Goal: Task Accomplishment & Management: Use online tool/utility

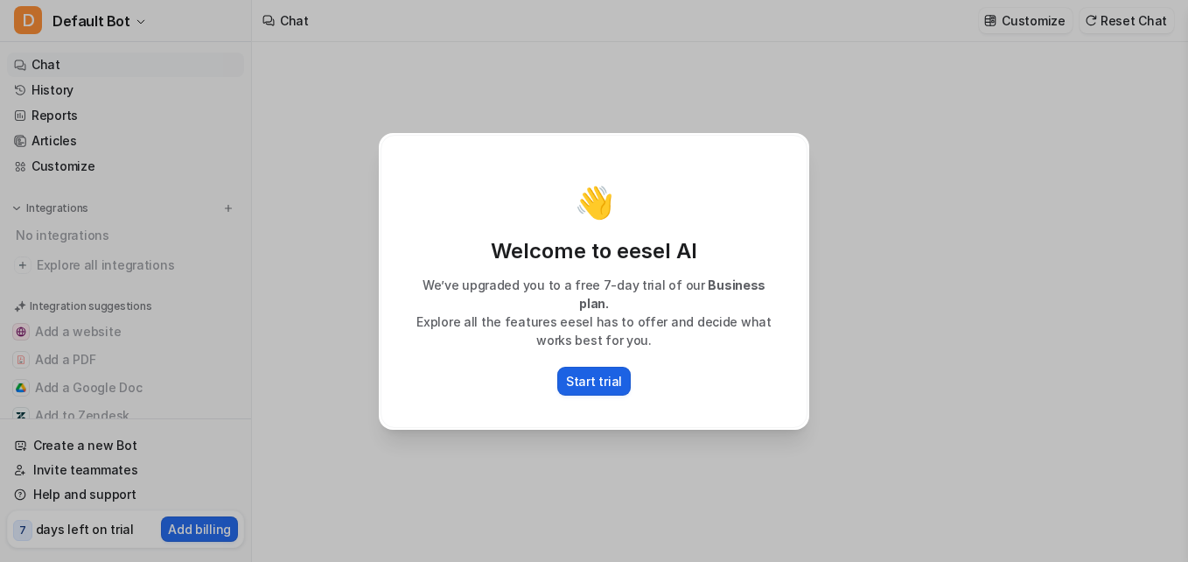
click at [597, 372] on p "Start trial" at bounding box center [594, 381] width 56 height 18
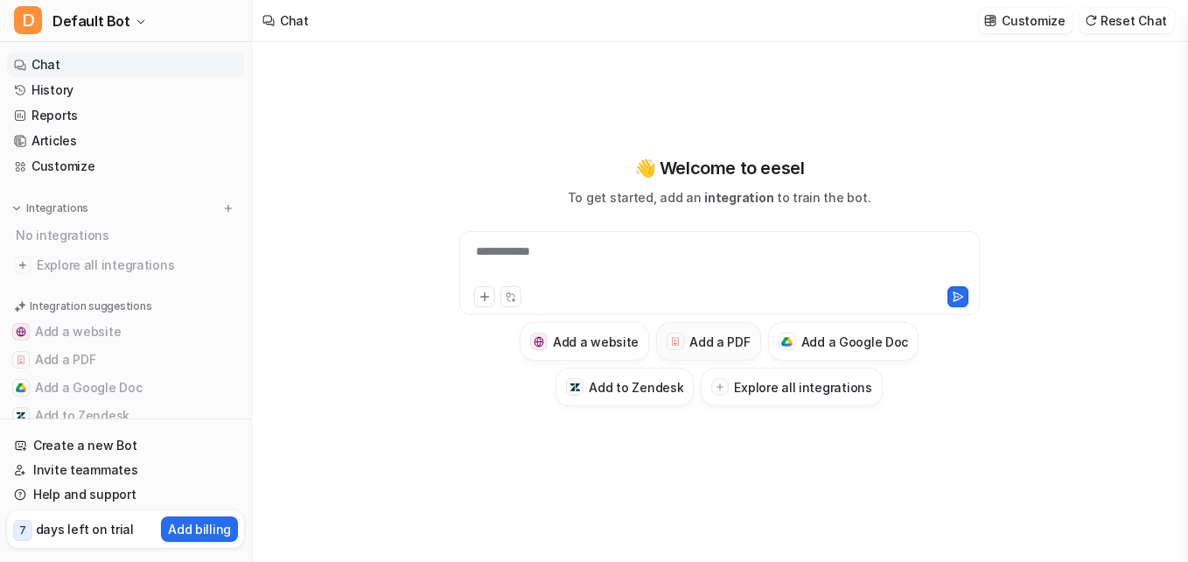
click at [695, 331] on button "Add a PDF" at bounding box center [708, 341] width 104 height 38
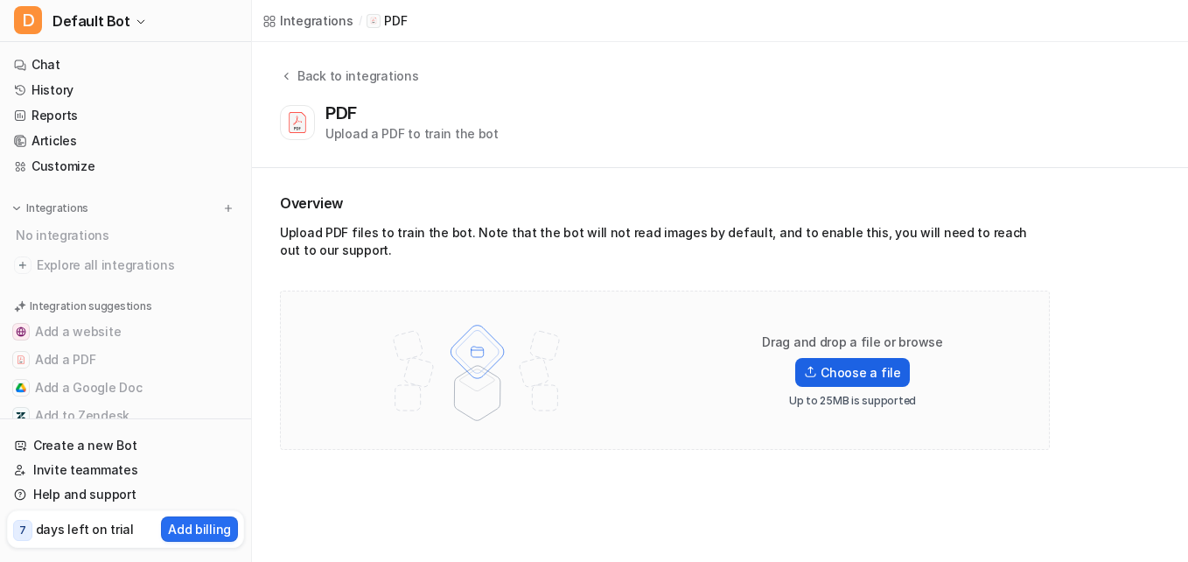
click at [837, 370] on label "Choose a file" at bounding box center [852, 372] width 114 height 29
click at [0, 0] on input "Choose a file" at bounding box center [0, 0] width 0 height 0
click at [847, 368] on label "Choose a file" at bounding box center [852, 372] width 114 height 29
click at [0, 0] on input "Choose a file" at bounding box center [0, 0] width 0 height 0
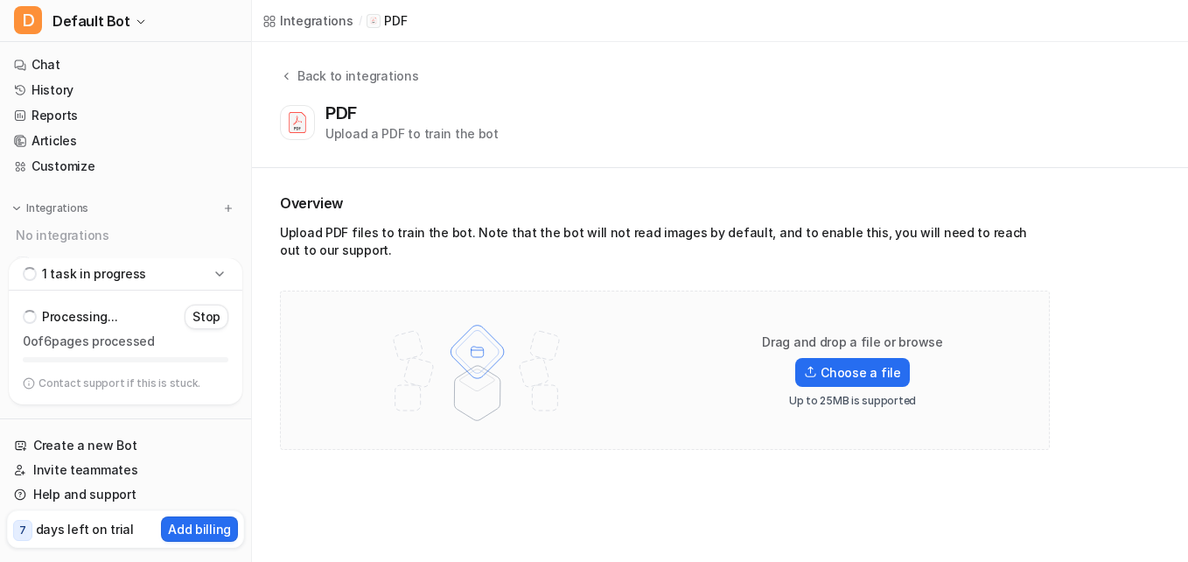
click at [226, 268] on icon at bounding box center [219, 273] width 17 height 17
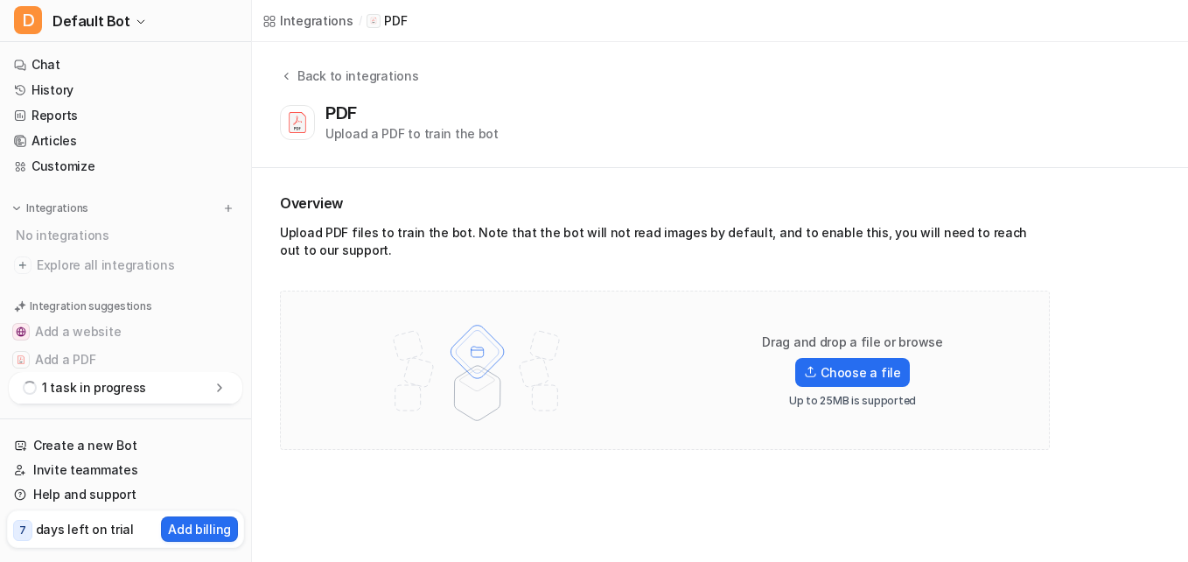
click at [221, 389] on icon at bounding box center [219, 387] width 17 height 17
click at [51, 71] on link "Chat" at bounding box center [125, 64] width 237 height 24
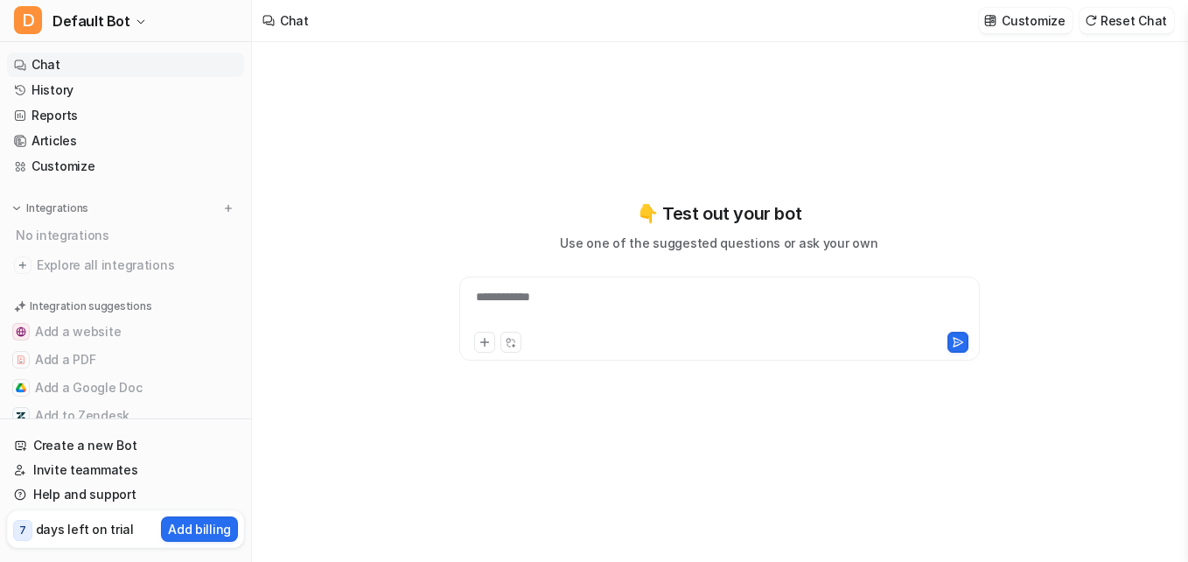
type textarea "**********"
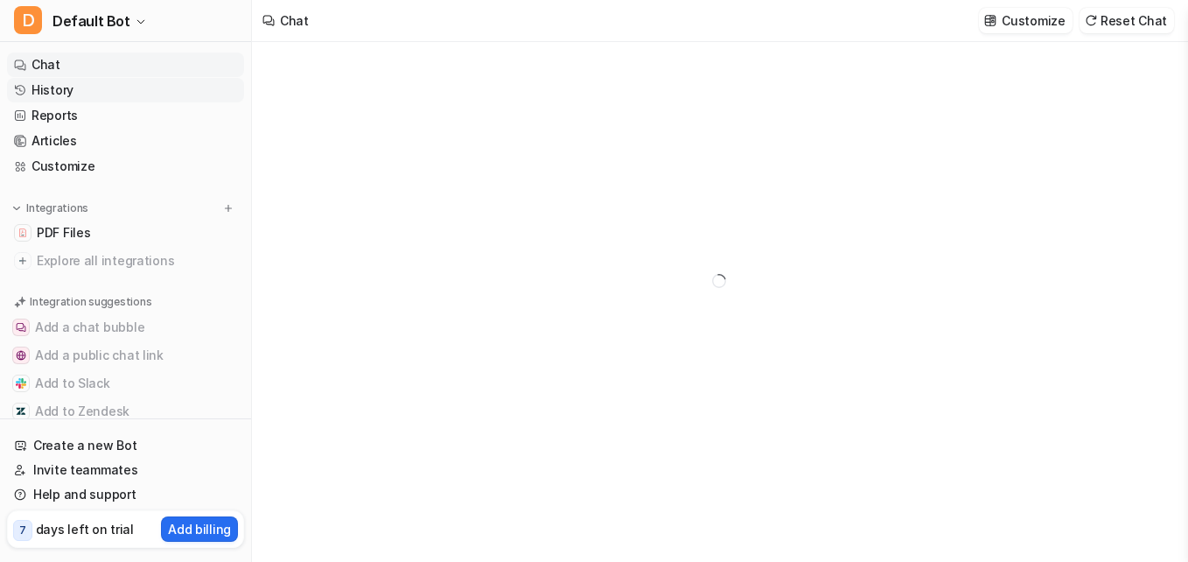
click at [59, 94] on link "History" at bounding box center [125, 90] width 237 height 24
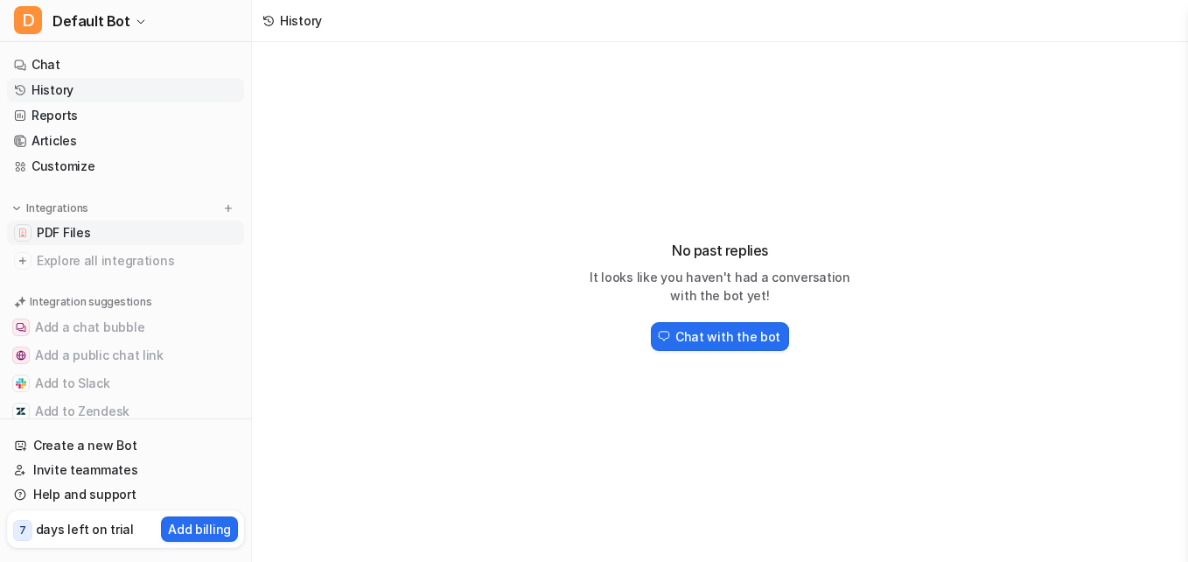
click at [59, 228] on span "PDF Files" at bounding box center [63, 232] width 53 height 17
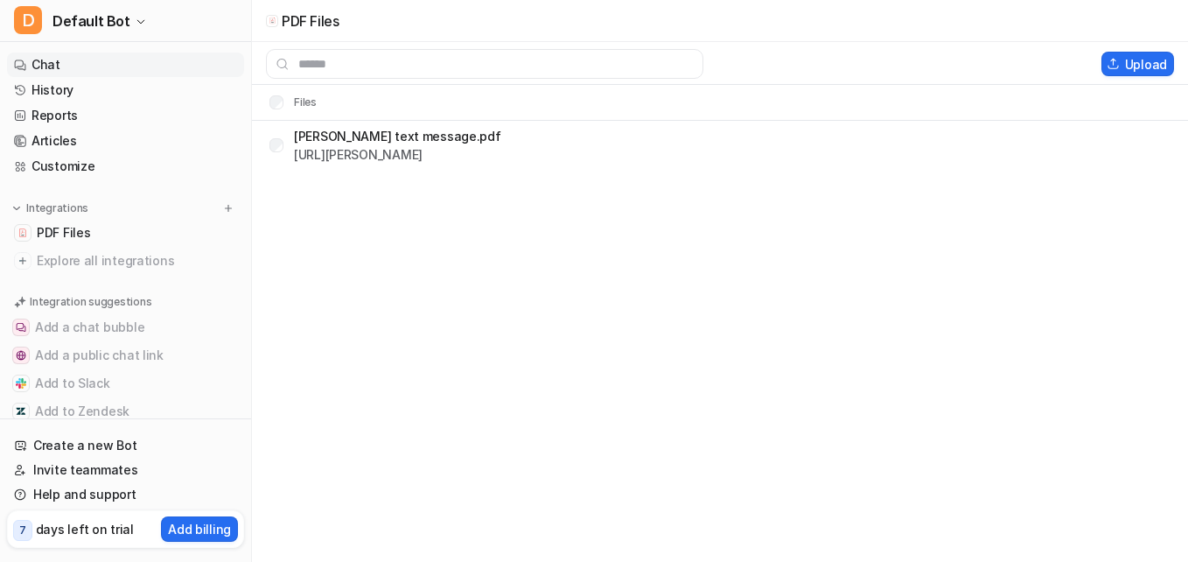
click at [57, 58] on link "Chat" at bounding box center [125, 64] width 237 height 24
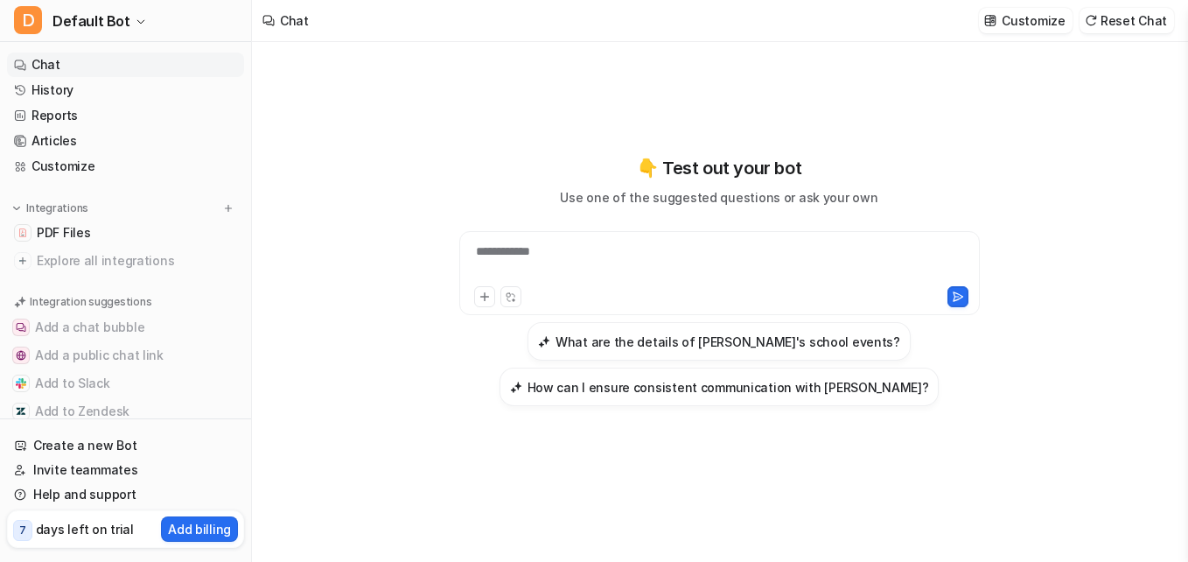
click at [532, 261] on div "**********" at bounding box center [720, 262] width 512 height 40
paste div
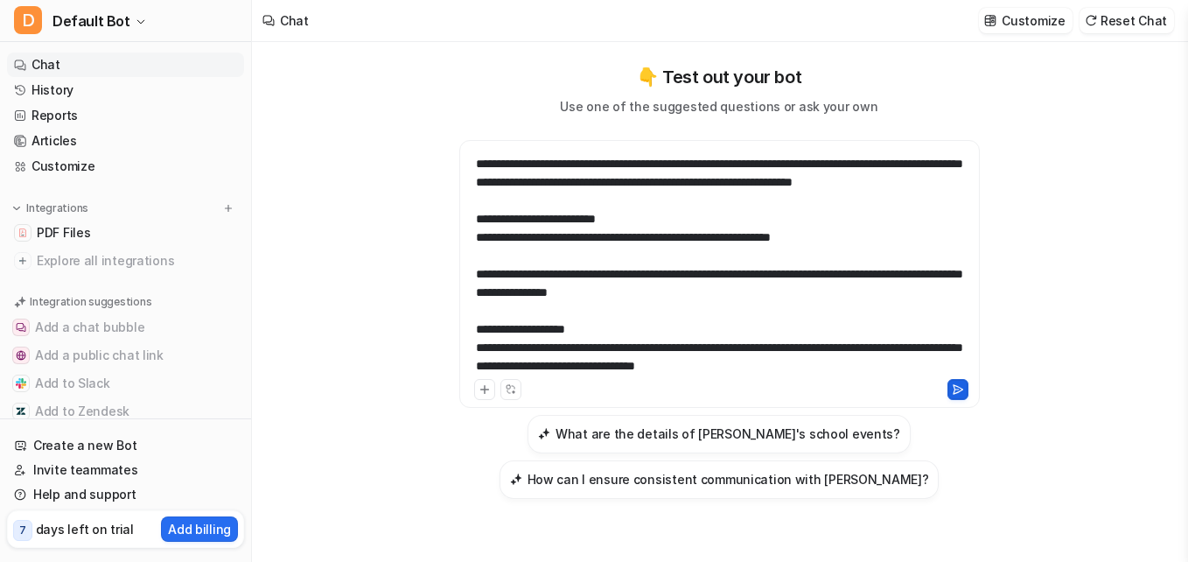
click at [955, 381] on button at bounding box center [958, 389] width 21 height 21
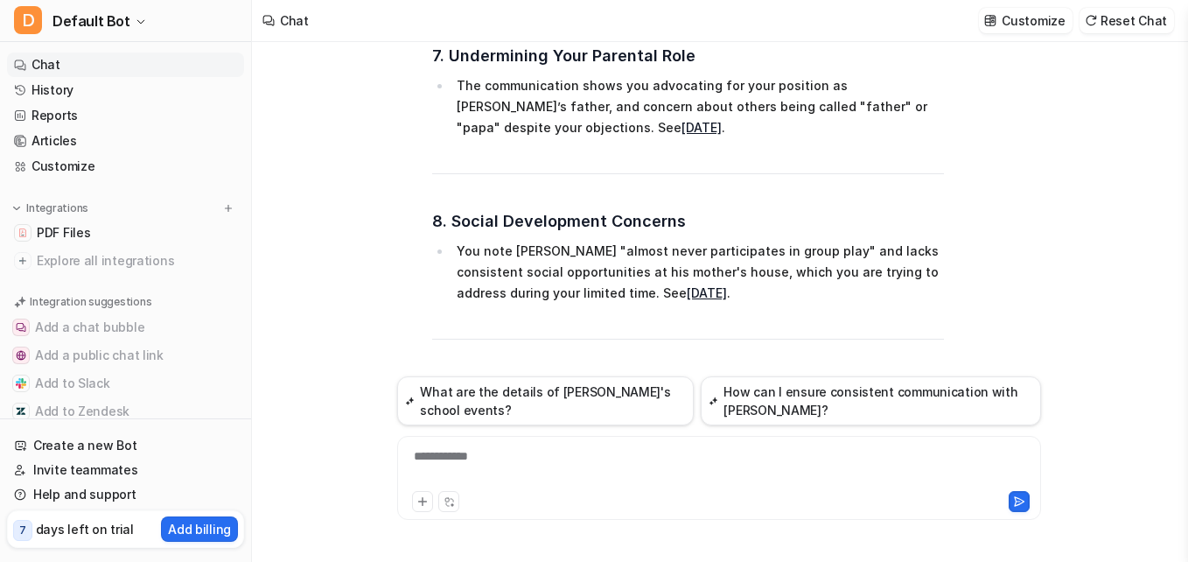
scroll to position [2418, 0]
click at [619, 472] on link "see this exchange" at bounding box center [679, 490] width 444 height 36
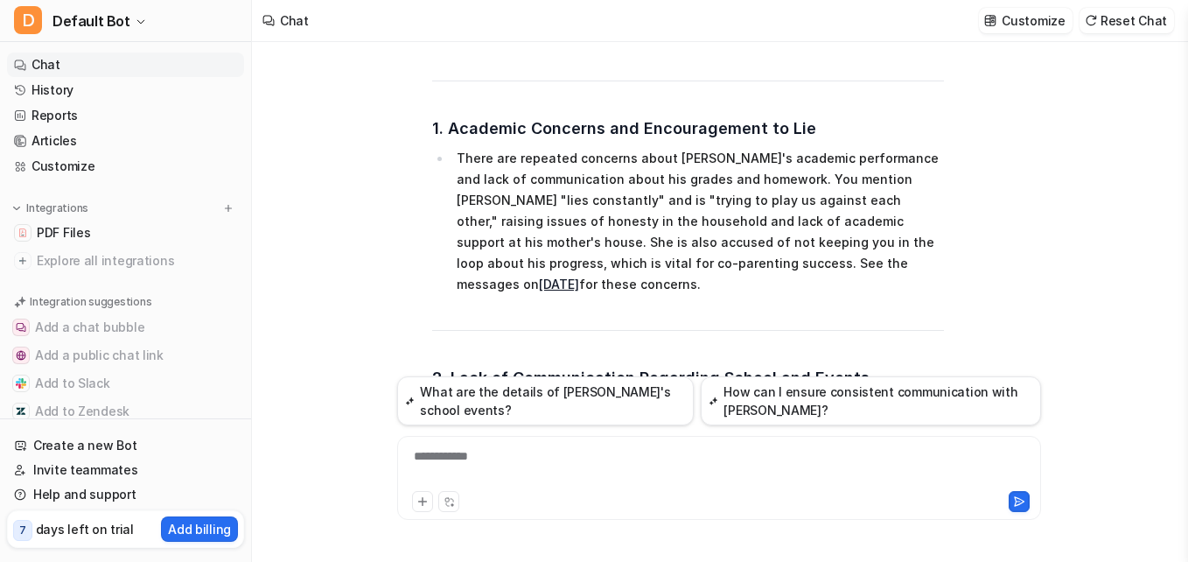
scroll to position [1164, 0]
click at [579, 277] on link "[DATE]" at bounding box center [559, 284] width 40 height 15
